Goal: Task Accomplishment & Management: Manage account settings

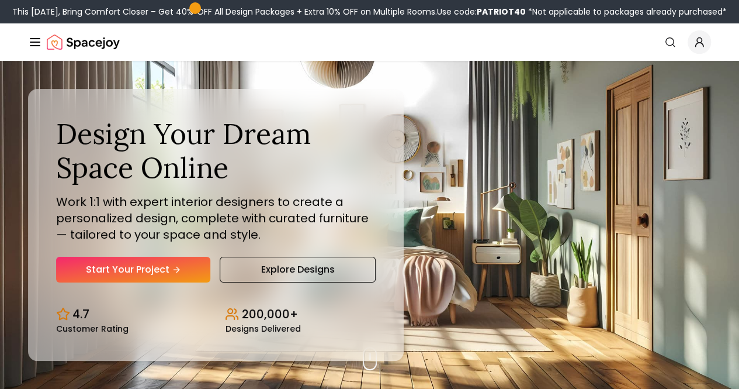
click at [0, 0] on link "Login" at bounding box center [0, 0] width 0 height 0
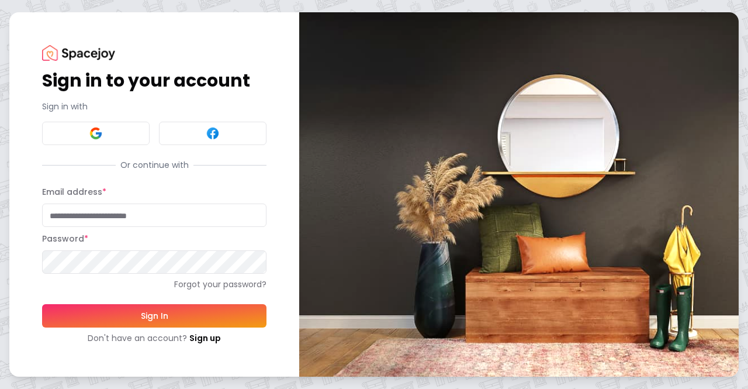
click at [100, 210] on input "Email address *" at bounding box center [154, 214] width 224 height 23
type input "**********"
click at [42, 304] on button "Sign In" at bounding box center [154, 315] width 224 height 23
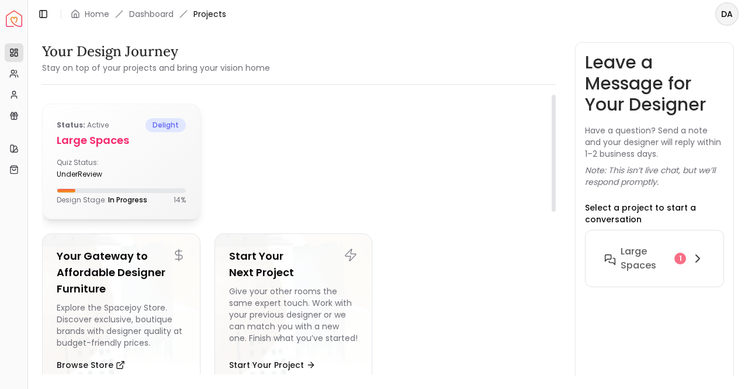
click at [128, 177] on div "Quiz Status: underReview" at bounding box center [121, 168] width 129 height 21
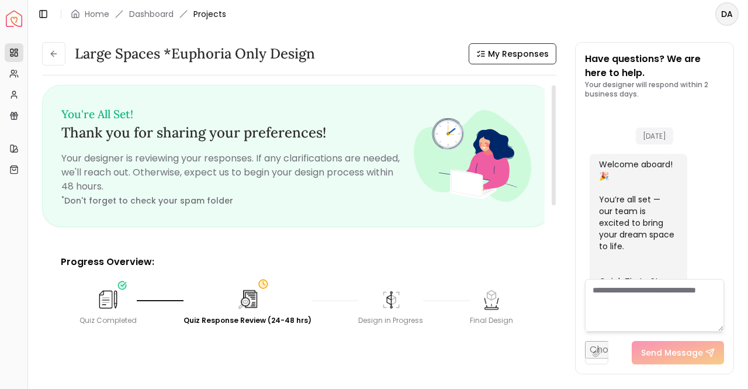
scroll to position [635, 0]
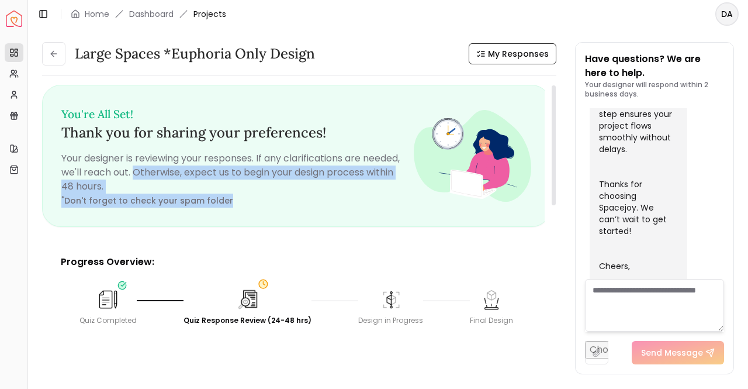
drag, startPoint x: 133, startPoint y: 171, endPoint x: 354, endPoint y: 213, distance: 225.4
click at [354, 213] on div "You're All Set! Thank you for sharing your preferences! Your designer is review…" at bounding box center [296, 155] width 507 height 141
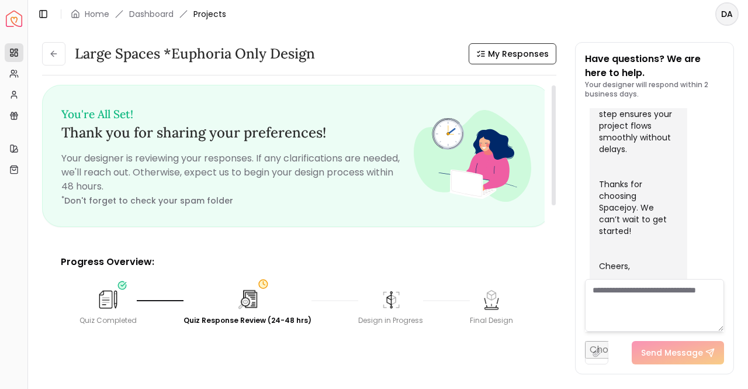
click at [350, 128] on h3 "You're All Set! Thank you for sharing your preferences!" at bounding box center [237, 123] width 352 height 38
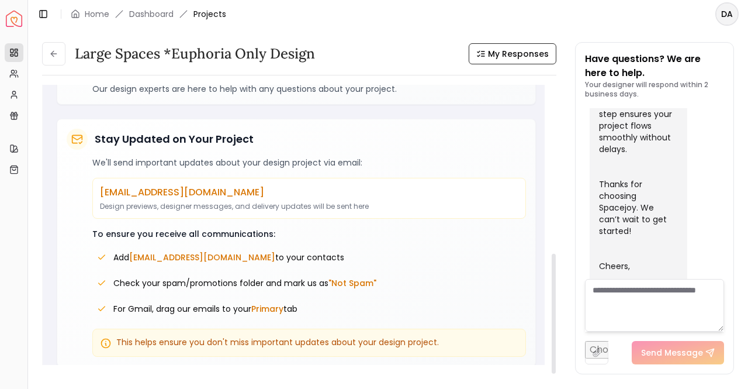
scroll to position [0, 0]
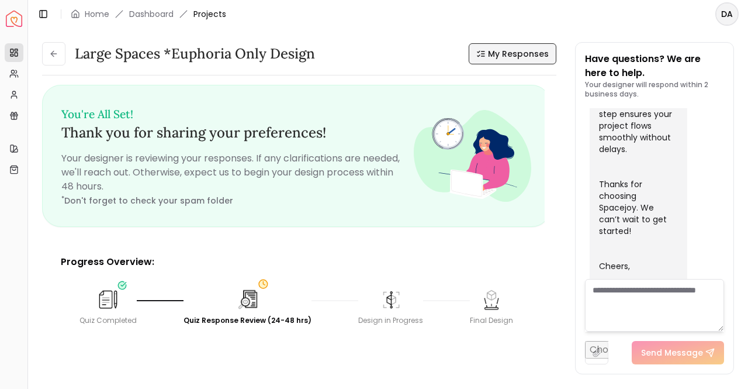
click at [504, 54] on span "My Responses" at bounding box center [518, 54] width 61 height 12
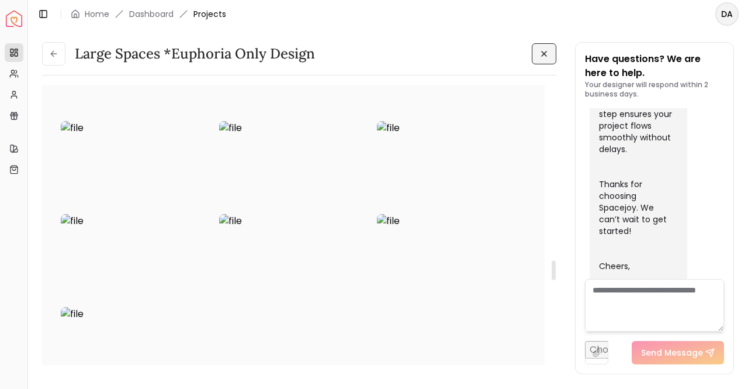
scroll to position [2514, 0]
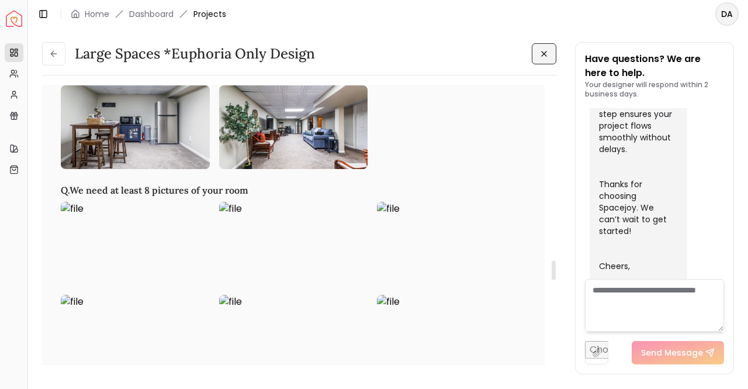
click at [310, 248] on img at bounding box center [293, 244] width 149 height 84
click at [105, 219] on img at bounding box center [135, 244] width 149 height 84
click at [400, 220] on img at bounding box center [451, 244] width 149 height 84
click at [160, 12] on link "Dashboard" at bounding box center [151, 14] width 44 height 12
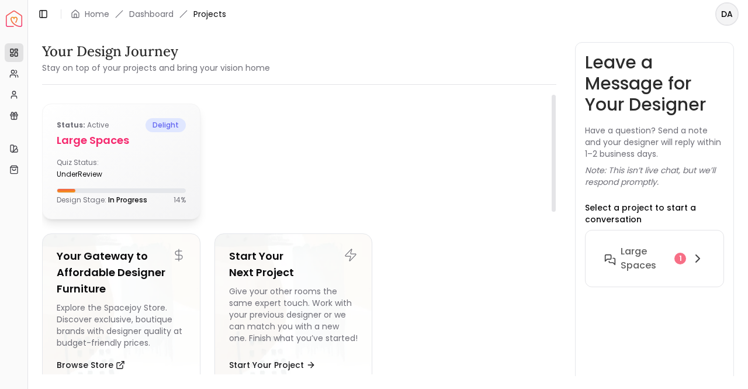
click at [125, 137] on h5 "Large Spaces" at bounding box center [121, 140] width 129 height 16
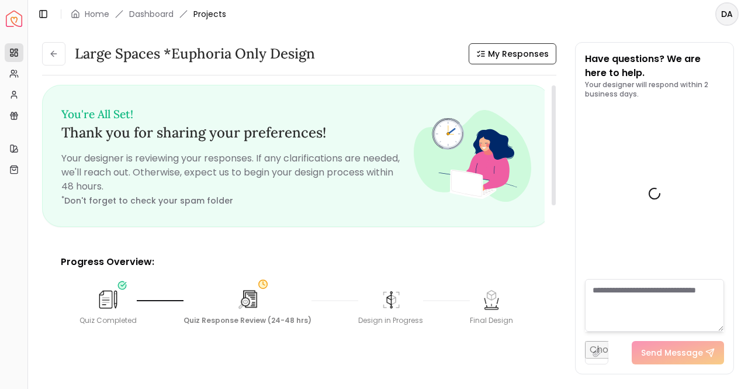
scroll to position [635, 0]
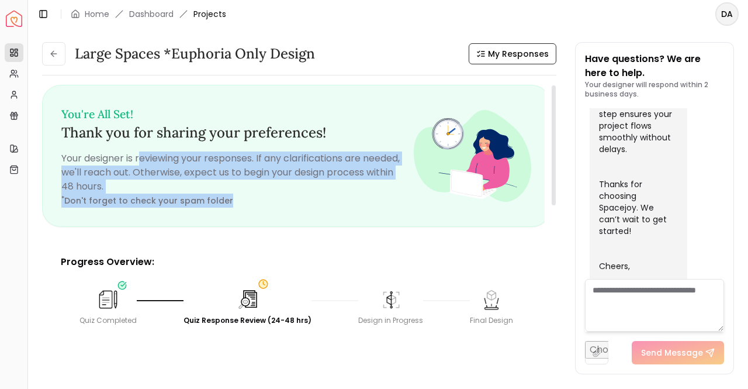
drag, startPoint x: 139, startPoint y: 143, endPoint x: 351, endPoint y: 210, distance: 222.4
click at [351, 210] on div "You're All Set! Thank you for sharing your preferences! Your designer is review…" at bounding box center [296, 155] width 507 height 141
click at [352, 210] on div "You're All Set! Thank you for sharing your preferences! Your designer is review…" at bounding box center [296, 155] width 507 height 141
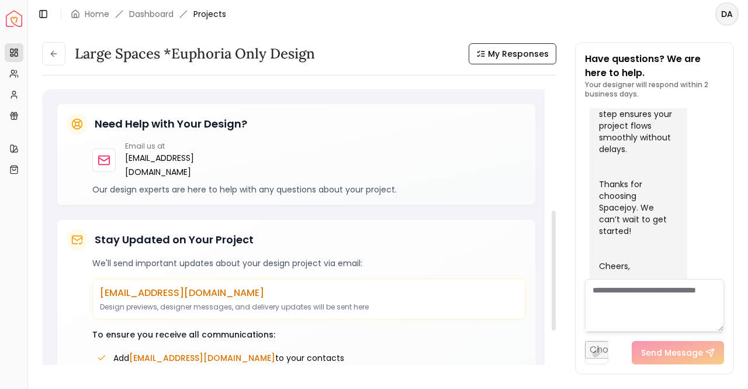
scroll to position [175, 0]
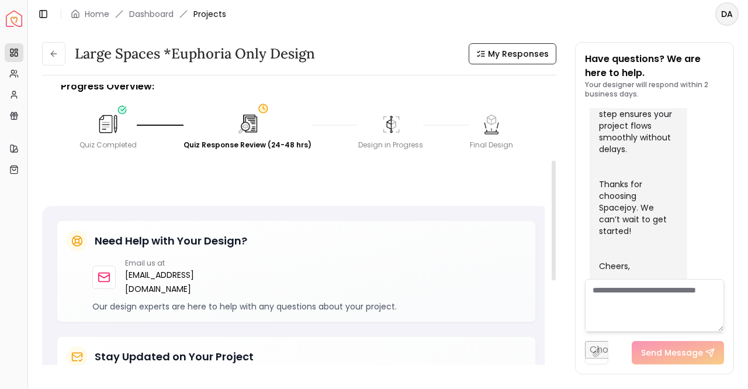
click at [235, 143] on div "Quiz Response Review (24-48 hrs)" at bounding box center [248, 144] width 128 height 9
click at [389, 130] on img at bounding box center [391, 124] width 24 height 24
click at [496, 140] on div "Final Design" at bounding box center [491, 144] width 43 height 9
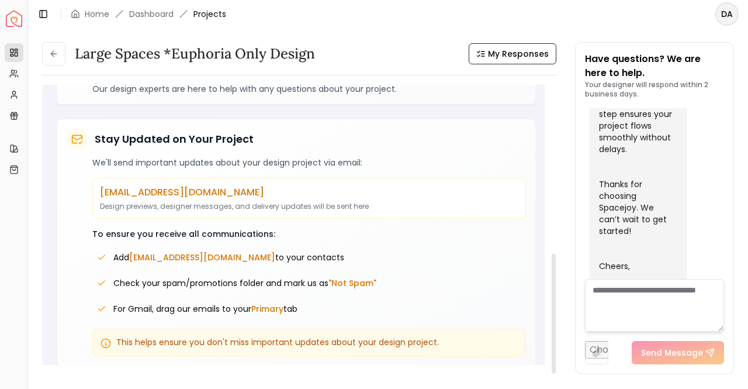
scroll to position [0, 0]
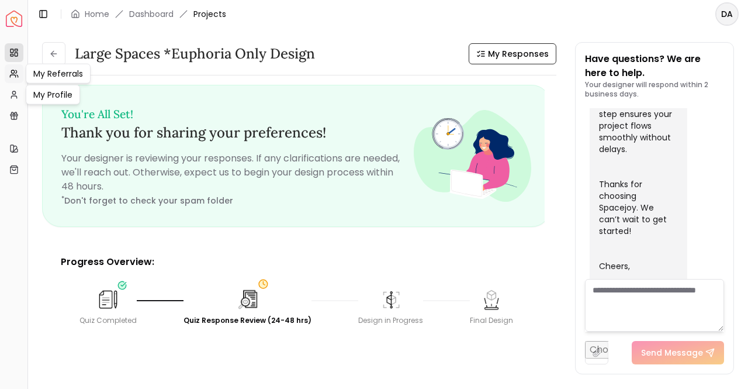
click at [16, 72] on icon at bounding box center [16, 71] width 1 height 3
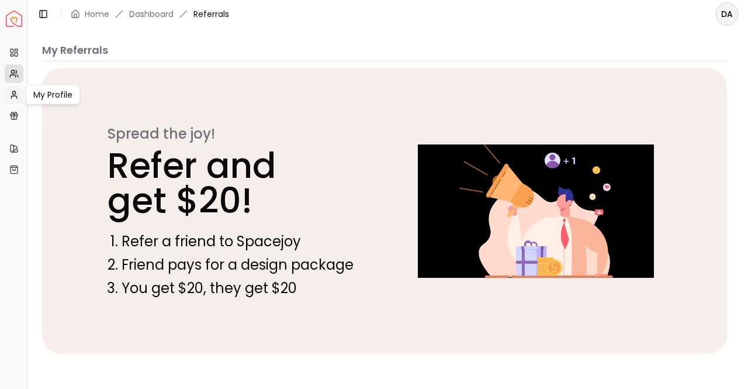
click at [16, 96] on icon at bounding box center [13, 97] width 5 height 2
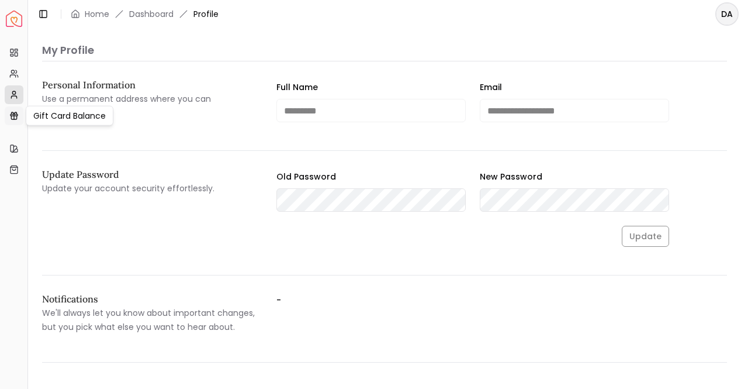
click at [9, 116] on icon at bounding box center [13, 115] width 9 height 9
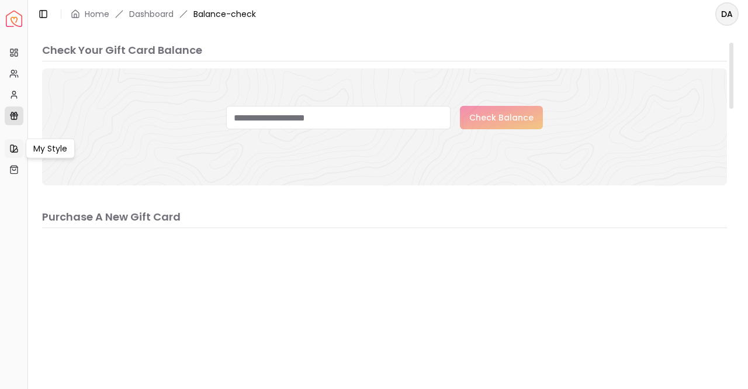
click at [7, 139] on link "My Style" at bounding box center [14, 148] width 19 height 19
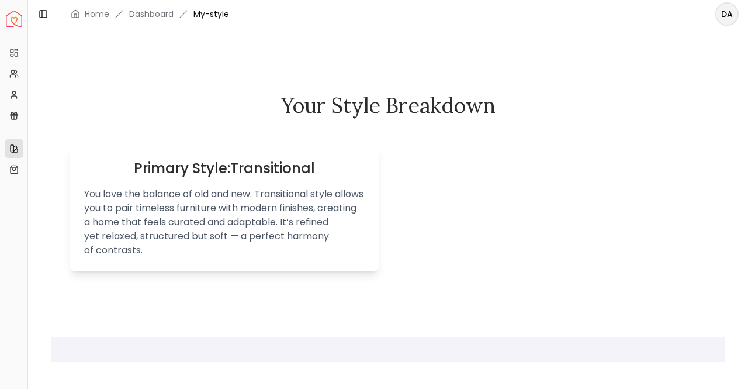
scroll to position [566, 0]
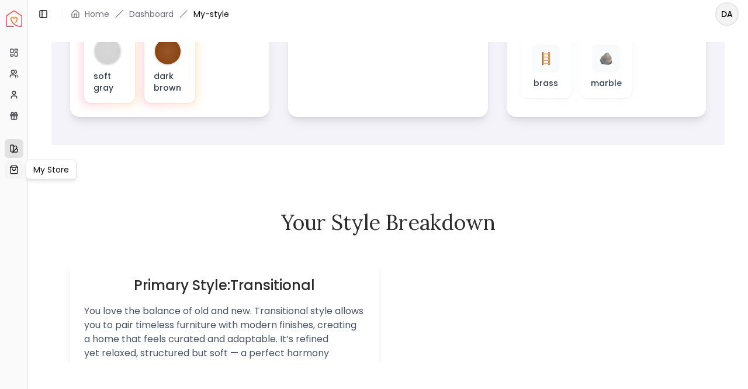
click at [12, 165] on icon at bounding box center [13, 169] width 9 height 9
